Goal: Information Seeking & Learning: Check status

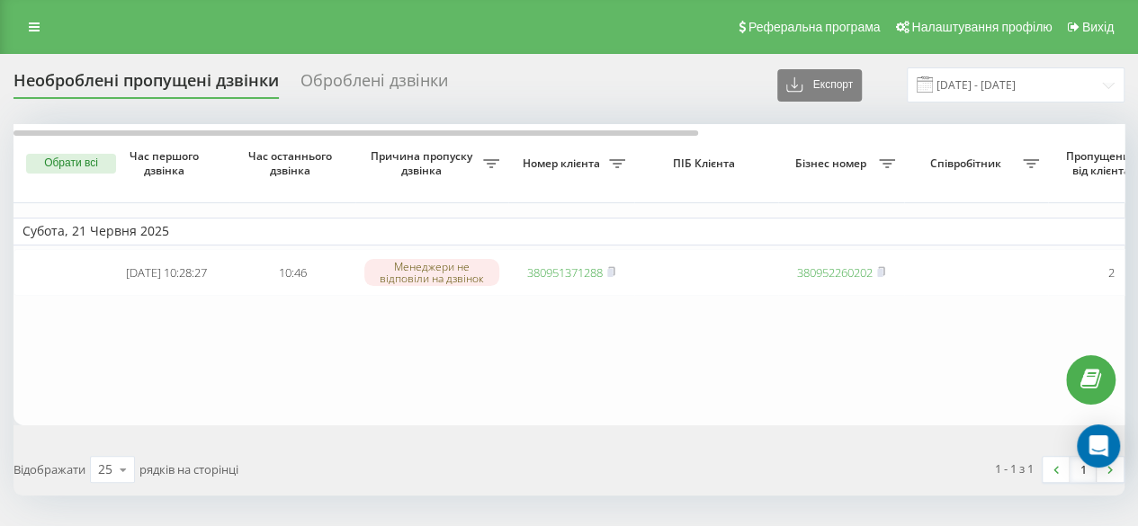
click at [42, 9] on div "Реферальна програма Налаштування профілю Вихід" at bounding box center [569, 27] width 1138 height 54
click at [40, 21] on link at bounding box center [34, 26] width 32 height 25
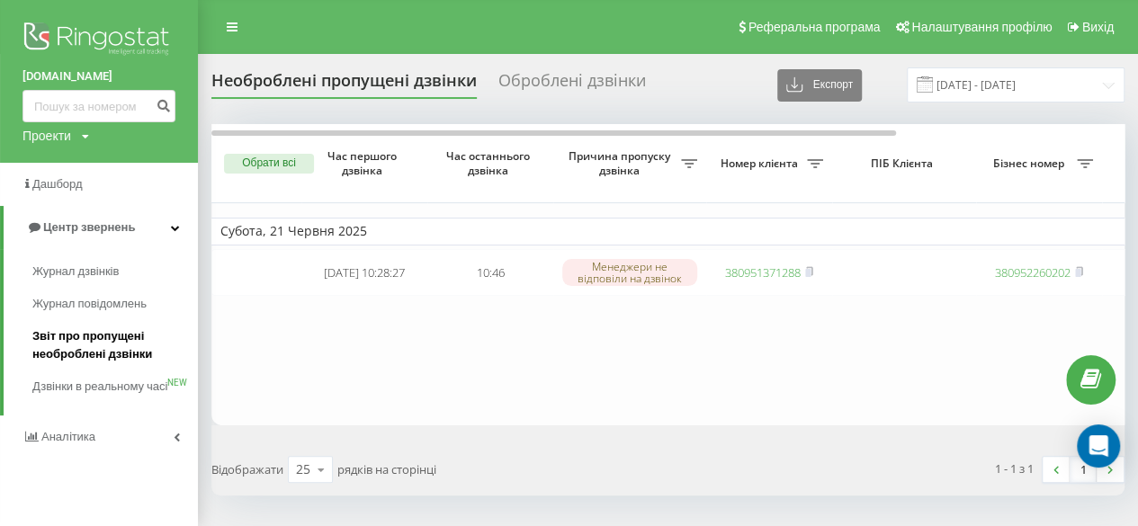
click at [36, 345] on span "Звіт про пропущені необроблені дзвінки" at bounding box center [110, 345] width 157 height 36
click at [73, 288] on link "Журнал повідомлень" at bounding box center [115, 304] width 166 height 32
click at [76, 280] on span "Журнал дзвінків" at bounding box center [79, 272] width 95 height 18
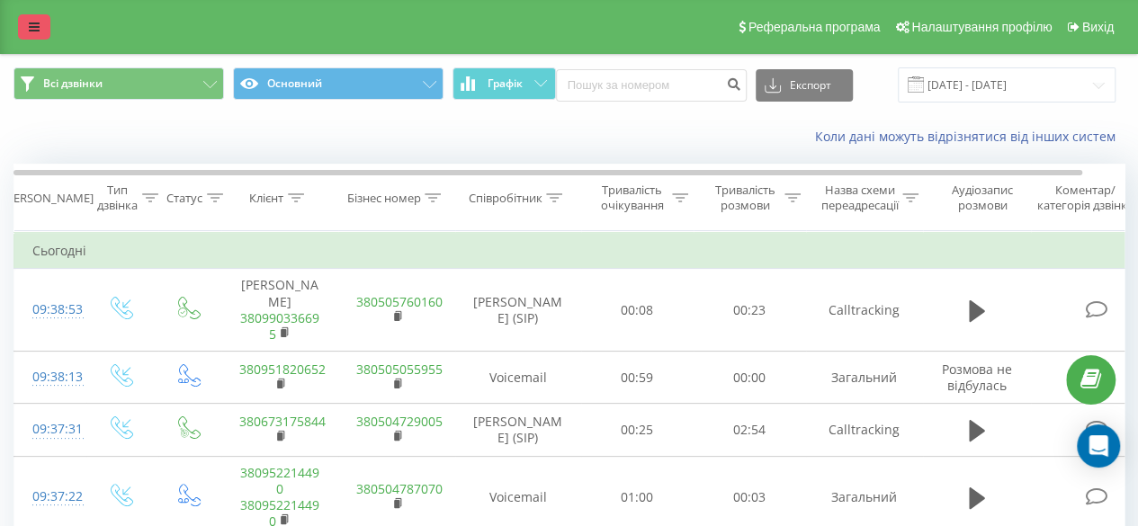
click at [34, 18] on link at bounding box center [34, 26] width 32 height 25
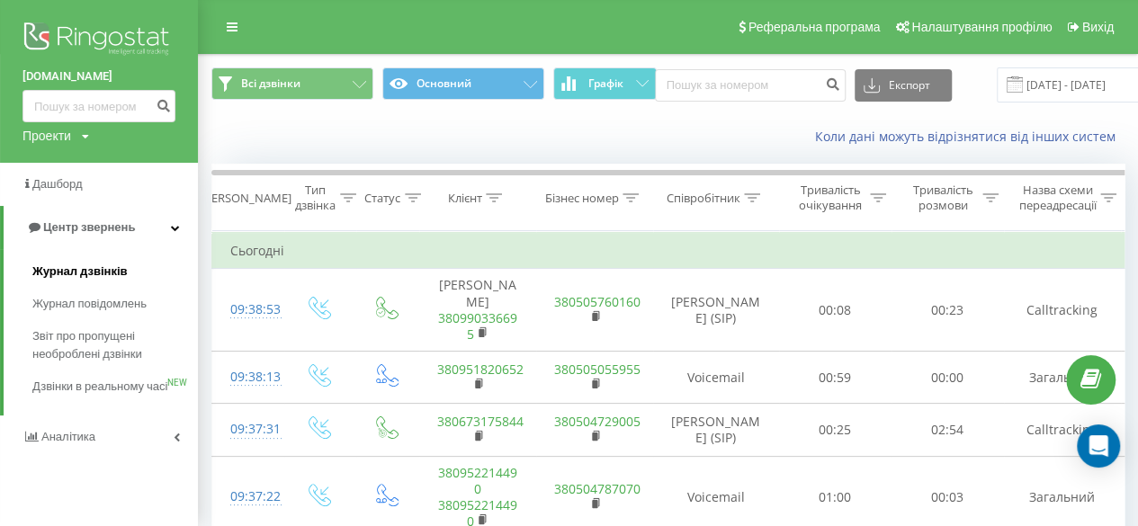
click at [50, 266] on span "Журнал дзвінків" at bounding box center [79, 272] width 95 height 18
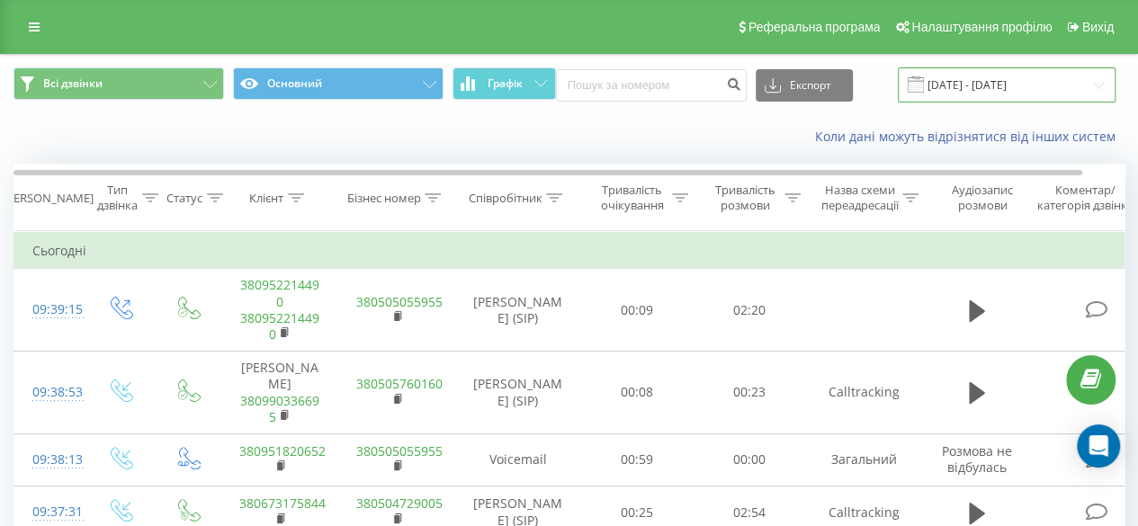
click at [1094, 92] on input "[DATE] - [DATE]" at bounding box center [1007, 84] width 218 height 35
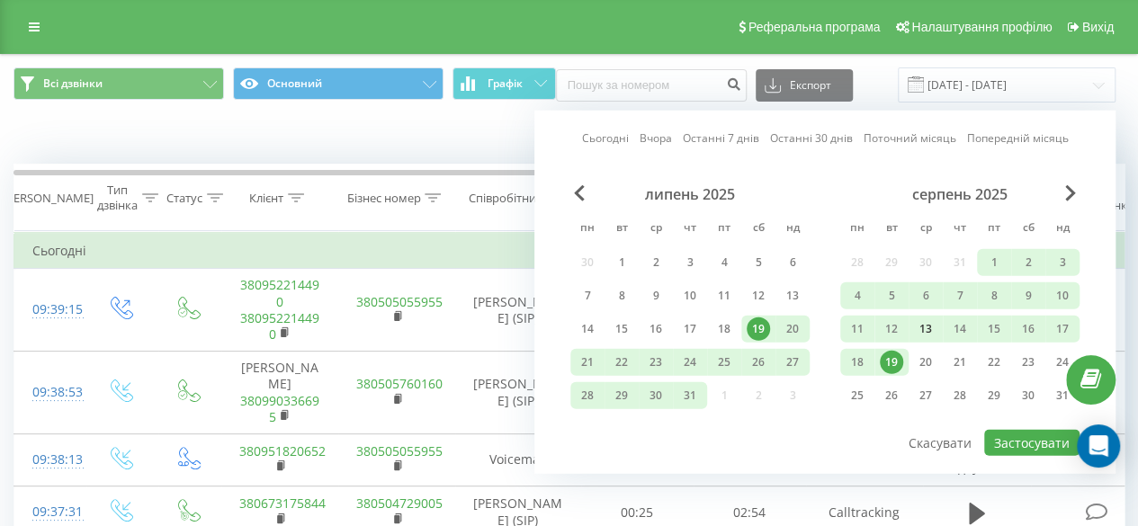
click at [917, 335] on div "13" at bounding box center [925, 329] width 23 height 23
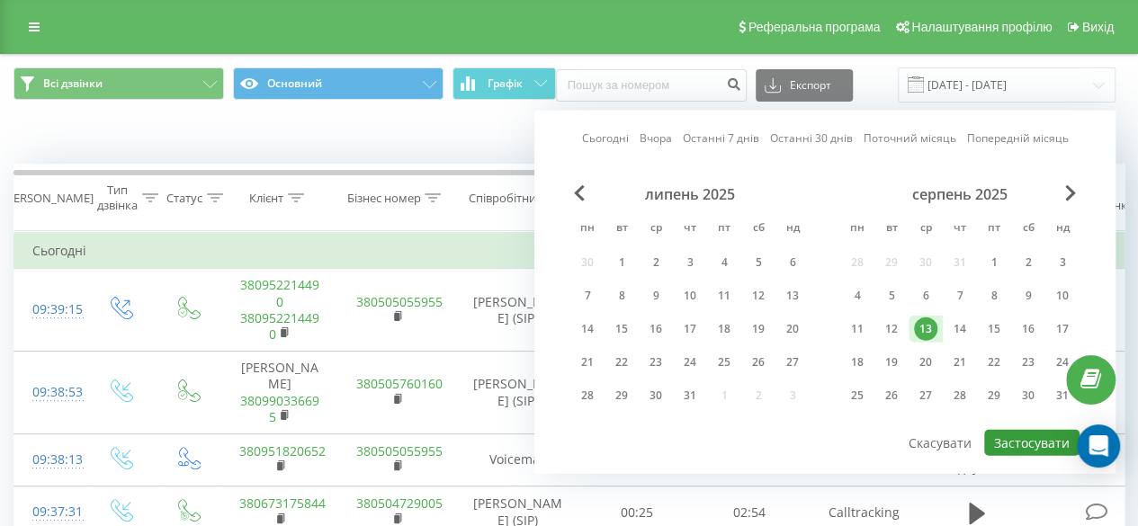
click at [1009, 432] on button "Застосувати" at bounding box center [1031, 443] width 95 height 26
type input "[DATE] - [DATE]"
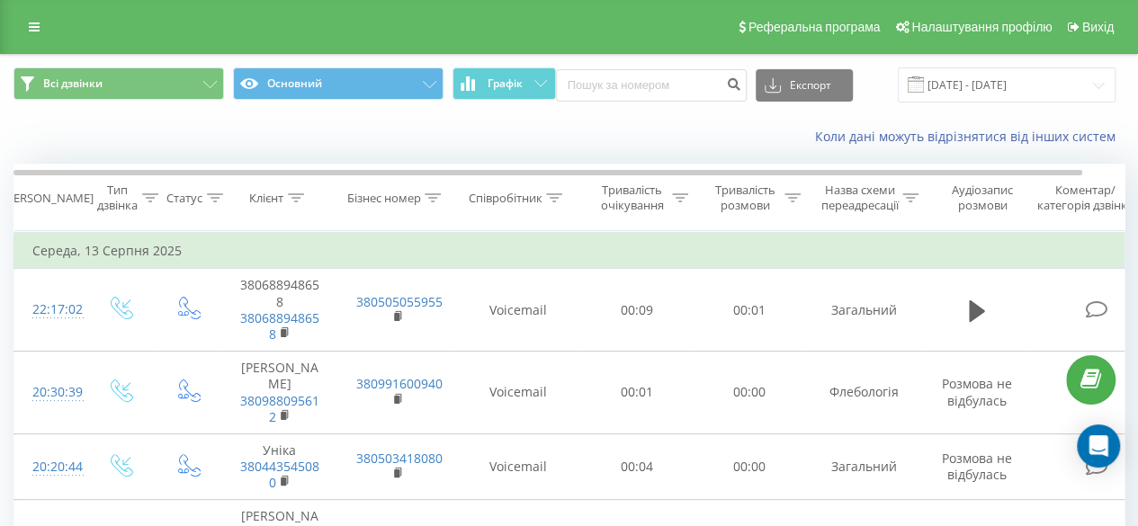
click at [533, 200] on div "Співробітник" at bounding box center [505, 198] width 74 height 15
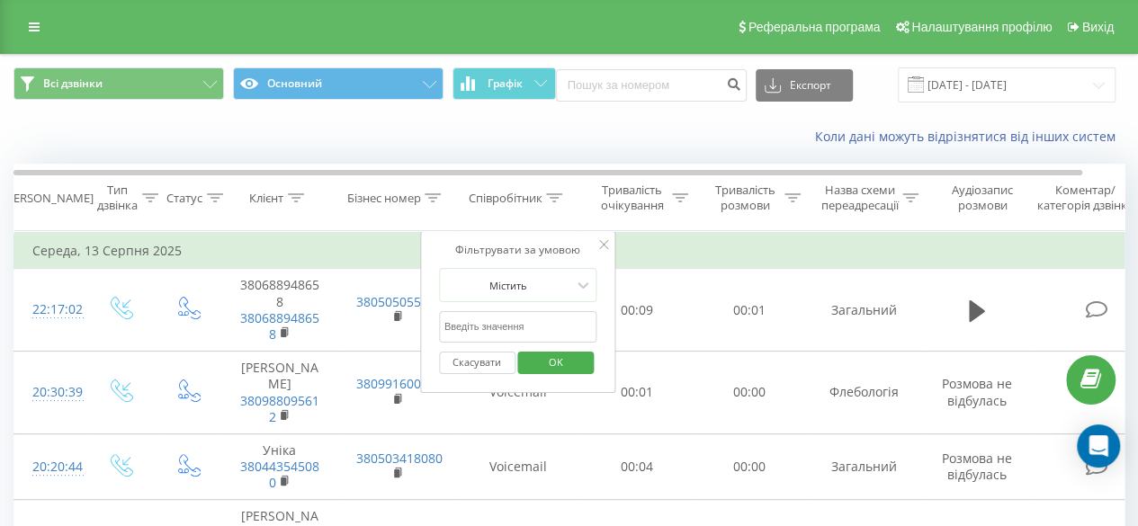
click at [490, 320] on input "text" at bounding box center [518, 326] width 158 height 31
type input "Руснак"
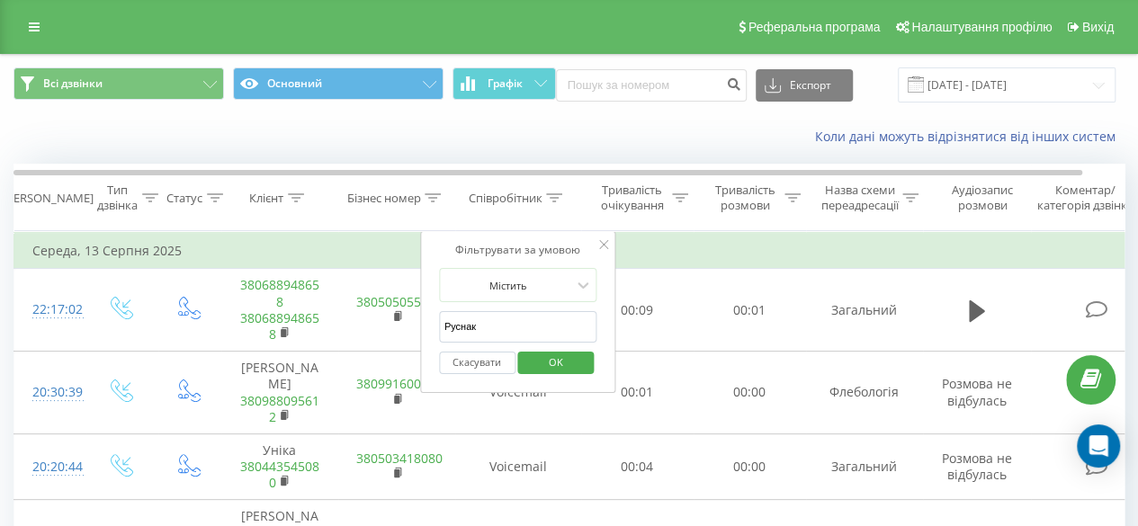
click at [524, 363] on button "OK" at bounding box center [556, 363] width 76 height 22
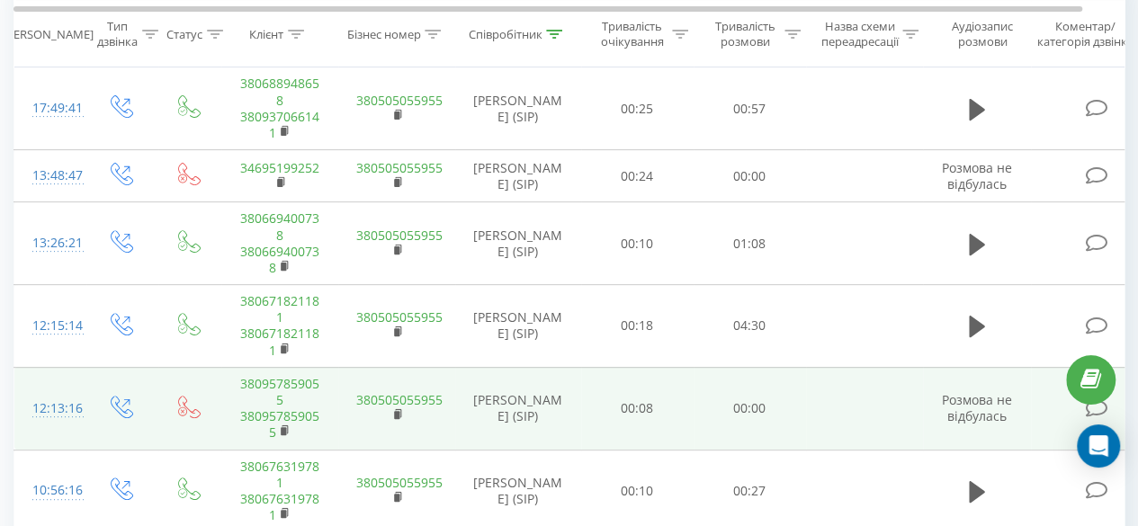
scroll to position [180, 0]
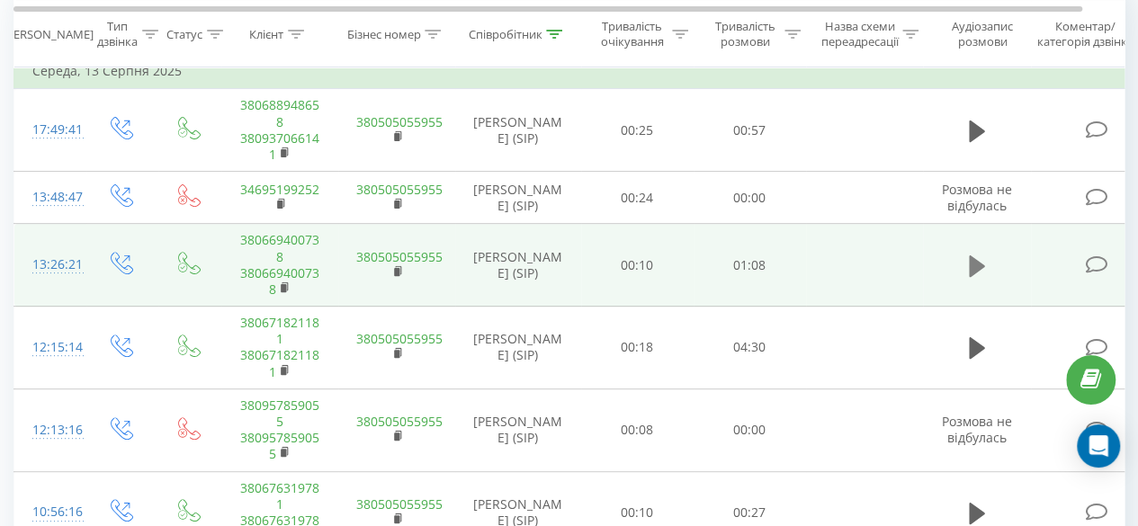
click at [984, 279] on icon at bounding box center [977, 266] width 16 height 25
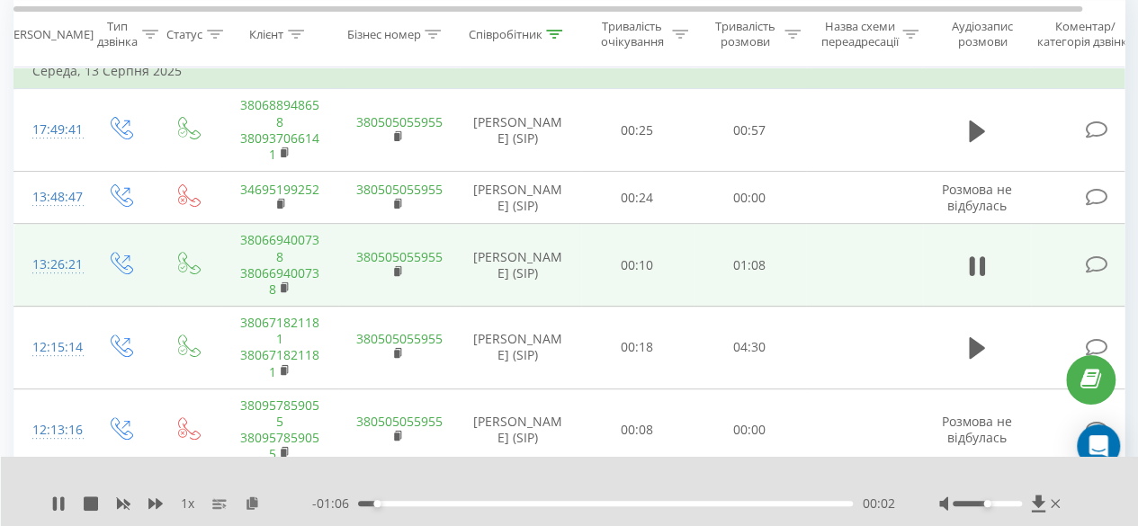
click at [970, 496] on div "1 x - 01:06 00:02 00:02" at bounding box center [570, 491] width 1138 height 69
click at [969, 500] on div at bounding box center [1001, 504] width 125 height 18
click at [966, 503] on div at bounding box center [987, 503] width 69 height 5
click at [975, 505] on div at bounding box center [987, 503] width 69 height 5
click at [977, 501] on div "Accessibility label" at bounding box center [980, 503] width 7 height 7
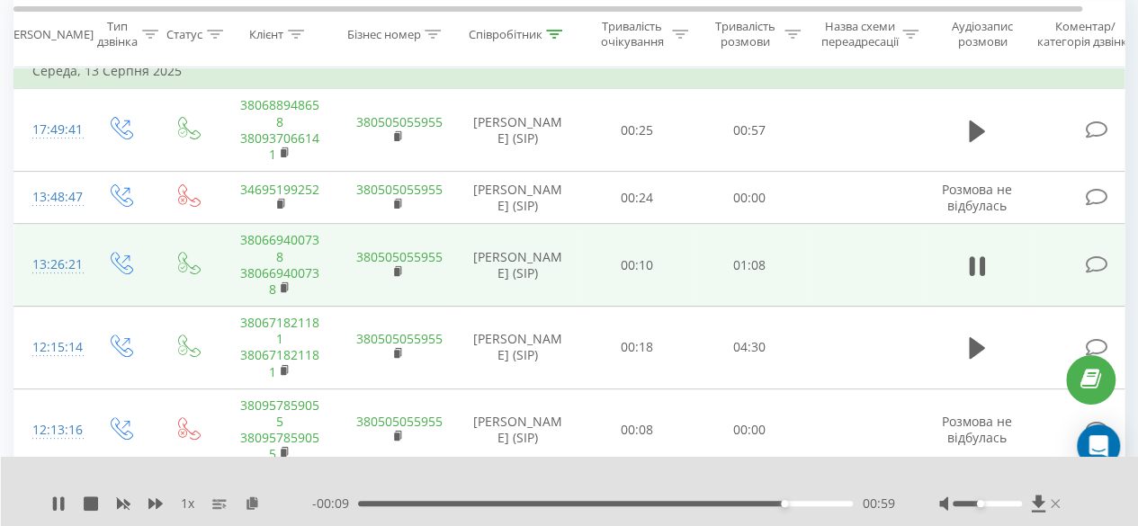
click at [1051, 499] on icon at bounding box center [1055, 504] width 9 height 14
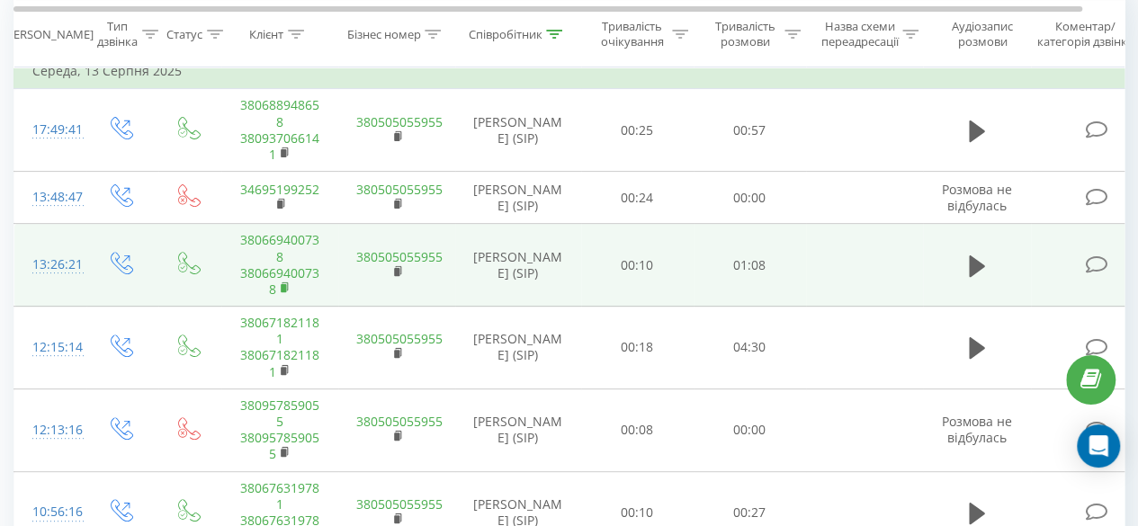
click at [286, 294] on icon at bounding box center [286, 288] width 10 height 13
